Goal: Transaction & Acquisition: Obtain resource

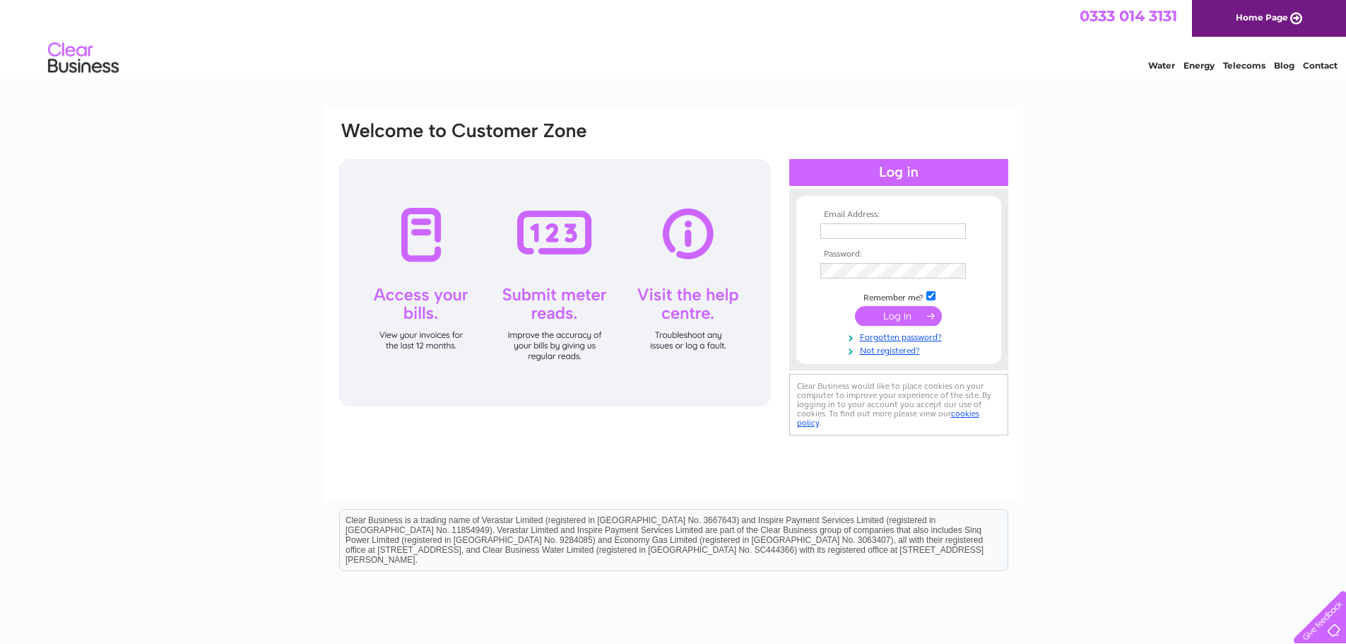
type input "[EMAIL_ADDRESS][DOMAIN_NAME]"
click at [889, 316] on input "submit" at bounding box center [898, 316] width 87 height 20
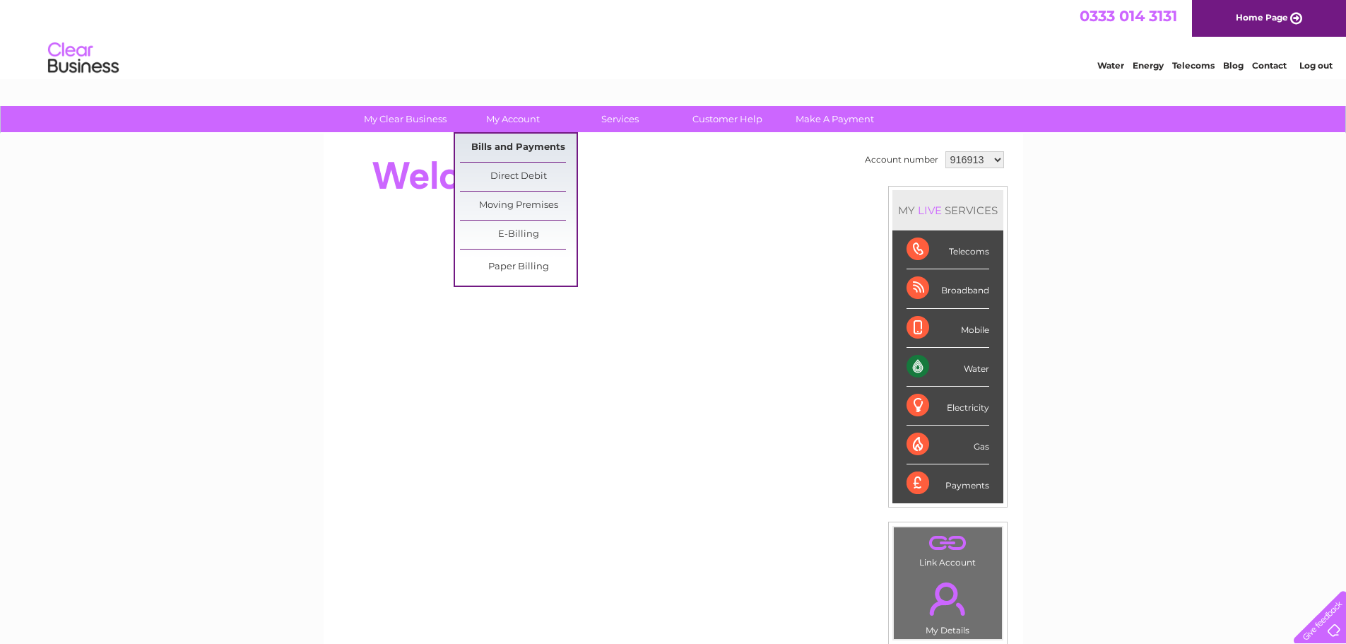
click at [499, 144] on link "Bills and Payments" at bounding box center [518, 148] width 117 height 28
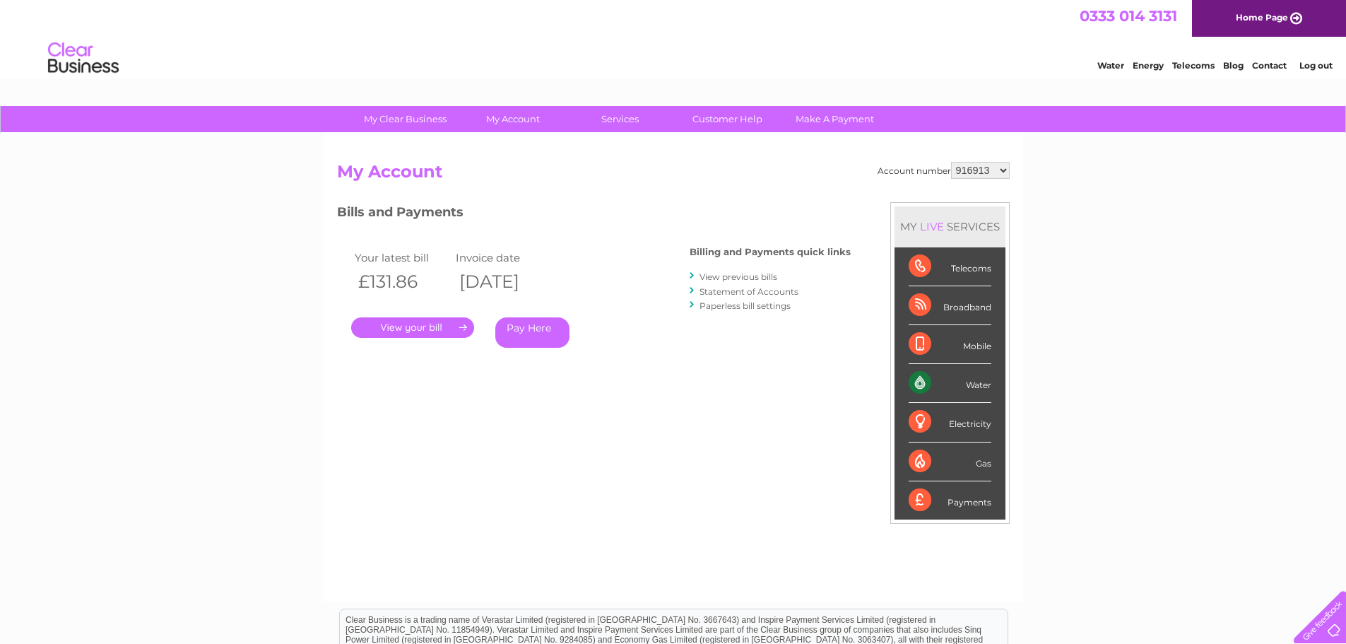
click at [419, 321] on link "." at bounding box center [412, 327] width 123 height 20
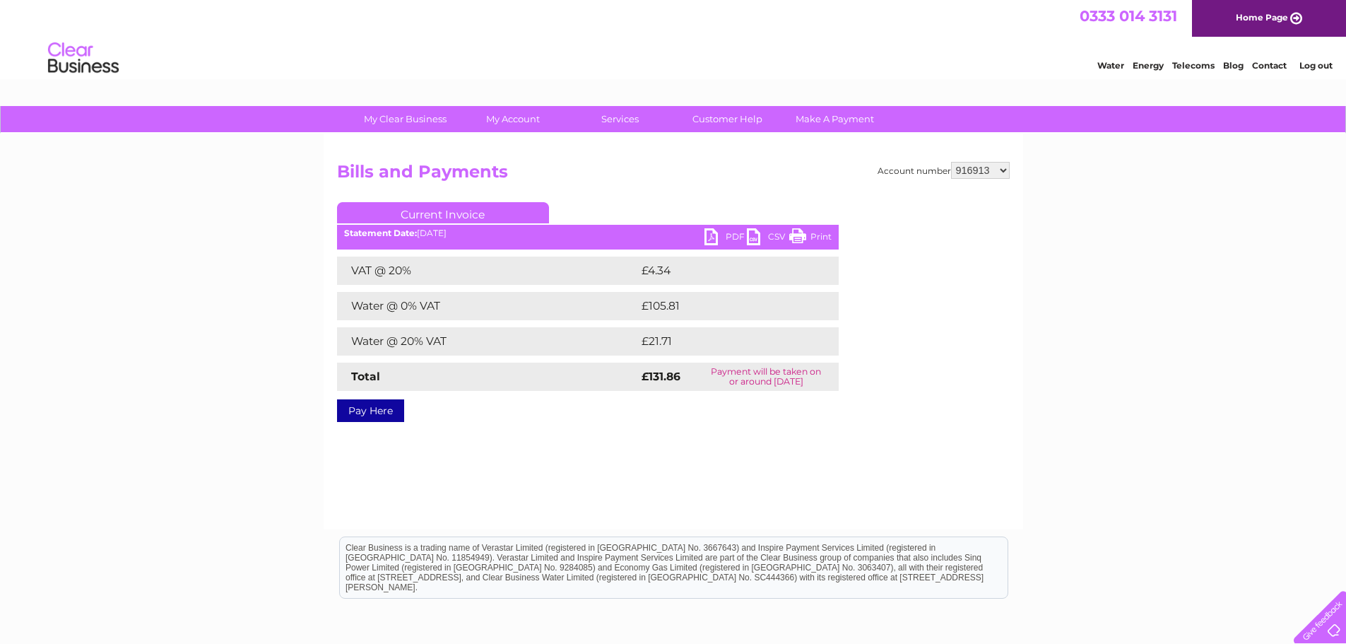
click at [717, 237] on link "PDF" at bounding box center [725, 238] width 42 height 20
